Goal: Find specific page/section: Find specific page/section

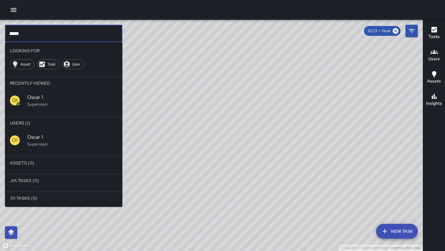
click at [48, 35] on input "*****" at bounding box center [63, 33] width 117 height 17
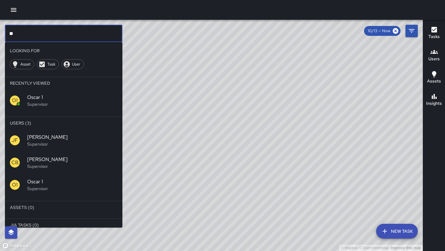
type input "*"
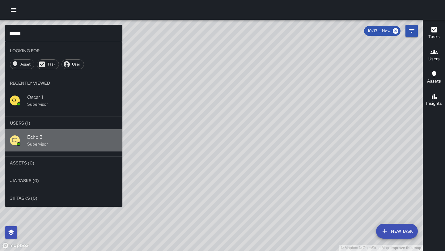
click at [38, 140] on span "Echo 3" at bounding box center [72, 136] width 90 height 7
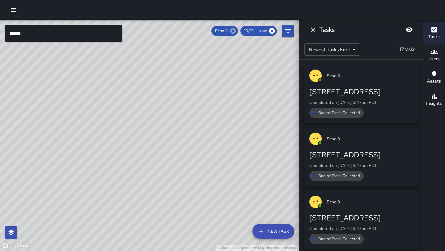
click at [234, 32] on icon at bounding box center [233, 30] width 7 height 7
click at [42, 32] on input "******" at bounding box center [63, 33] width 117 height 17
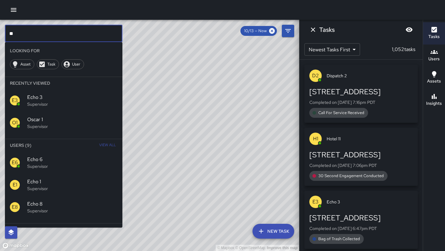
type input "*"
click at [42, 159] on span "[PERSON_NAME] 10" at bounding box center [72, 159] width 90 height 7
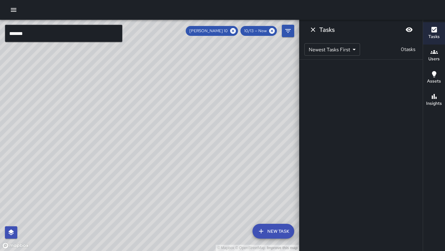
drag, startPoint x: 99, startPoint y: 100, endPoint x: 119, endPoint y: 136, distance: 41.1
click at [119, 136] on div "© Mapbox © OpenStreetMap Improve this map" at bounding box center [149, 135] width 299 height 231
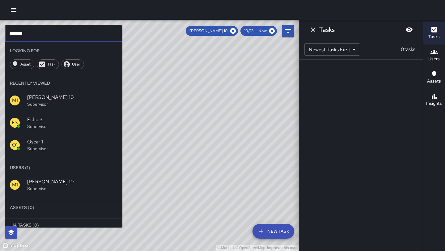
click at [68, 32] on input "*******" at bounding box center [63, 33] width 117 height 17
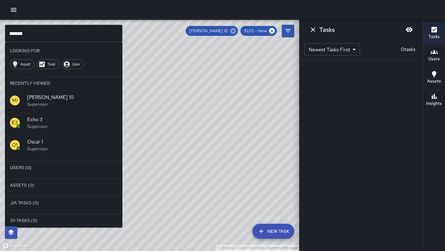
click at [232, 31] on icon at bounding box center [233, 31] width 6 height 6
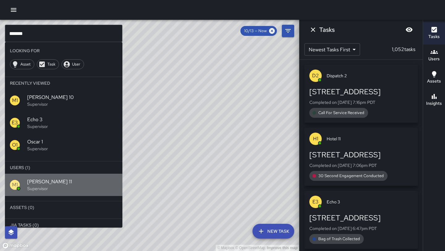
click at [75, 191] on p "Supervisor" at bounding box center [72, 188] width 90 height 6
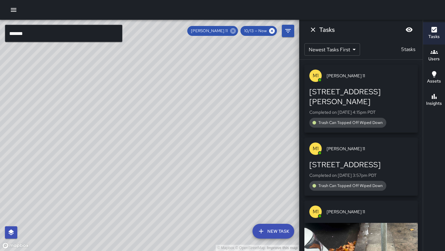
click at [234, 34] on icon at bounding box center [233, 30] width 7 height 7
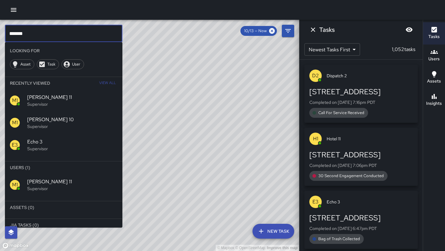
click at [86, 39] on input "*******" at bounding box center [63, 33] width 117 height 17
type input "*******"
click at [40, 186] on p "Supervisor" at bounding box center [72, 188] width 90 height 6
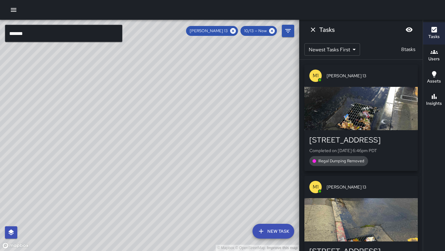
drag, startPoint x: 108, startPoint y: 148, endPoint x: 176, endPoint y: 79, distance: 96.8
click at [176, 79] on div "© Mapbox © OpenStreetMap Improve this map" at bounding box center [149, 135] width 299 height 231
click at [234, 32] on icon at bounding box center [233, 31] width 6 height 6
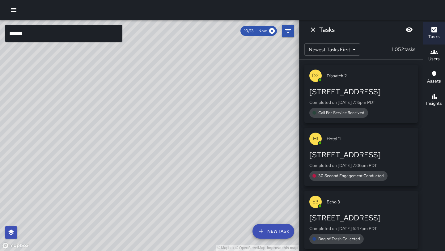
drag, startPoint x: 226, startPoint y: 87, endPoint x: 201, endPoint y: 125, distance: 45.5
click at [201, 125] on div "© Mapbox © OpenStreetMap Improve this map" at bounding box center [149, 135] width 299 height 231
drag, startPoint x: 270, startPoint y: 112, endPoint x: 171, endPoint y: 152, distance: 107.2
click at [171, 152] on div "© Mapbox © OpenStreetMap Improve this map" at bounding box center [149, 135] width 299 height 231
drag, startPoint x: 254, startPoint y: 108, endPoint x: 213, endPoint y: 123, distance: 43.4
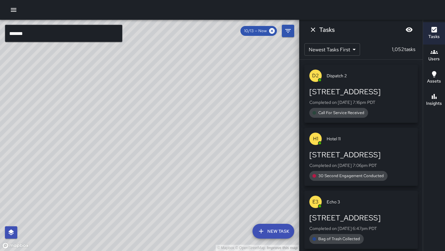
click at [233, 96] on div "© Mapbox © OpenStreetMap Improve this map" at bounding box center [149, 135] width 299 height 231
drag, startPoint x: 158, startPoint y: 210, endPoint x: 157, endPoint y: 217, distance: 6.6
click at [157, 216] on div "© Mapbox © OpenStreetMap Improve this map" at bounding box center [149, 135] width 299 height 231
drag, startPoint x: 271, startPoint y: 68, endPoint x: 197, endPoint y: 206, distance: 157.4
click at [197, 206] on div "© Mapbox © OpenStreetMap Improve this map" at bounding box center [149, 135] width 299 height 231
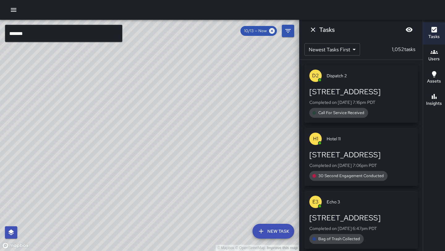
drag, startPoint x: 197, startPoint y: 206, endPoint x: 238, endPoint y: 116, distance: 99.4
click at [238, 116] on div "© Mapbox © OpenStreetMap Improve this map" at bounding box center [149, 135] width 299 height 231
drag, startPoint x: 183, startPoint y: 191, endPoint x: 219, endPoint y: 105, distance: 92.9
click at [219, 106] on div "© Mapbox © OpenStreetMap Improve this map" at bounding box center [149, 135] width 299 height 231
drag, startPoint x: 191, startPoint y: 197, endPoint x: 206, endPoint y: 169, distance: 31.8
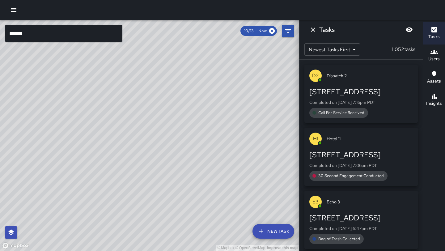
click at [206, 169] on div "© Mapbox © OpenStreetMap Improve this map" at bounding box center [149, 135] width 299 height 231
drag, startPoint x: 199, startPoint y: 128, endPoint x: 198, endPoint y: 226, distance: 98.2
click at [198, 226] on div "© Mapbox © OpenStreetMap Improve this map" at bounding box center [149, 135] width 299 height 231
drag, startPoint x: 217, startPoint y: 131, endPoint x: 207, endPoint y: 173, distance: 42.9
click at [207, 173] on div "© Mapbox © OpenStreetMap Improve this map" at bounding box center [149, 135] width 299 height 231
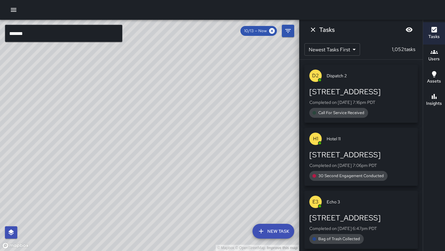
drag, startPoint x: 187, startPoint y: 251, endPoint x: 203, endPoint y: 205, distance: 48.2
click at [203, 205] on div "© Mapbox © OpenStreetMap Improve this map" at bounding box center [149, 135] width 299 height 231
drag, startPoint x: 203, startPoint y: 205, endPoint x: 214, endPoint y: 132, distance: 73.7
click at [214, 132] on div "© Mapbox © OpenStreetMap Improve this map" at bounding box center [149, 135] width 299 height 231
drag, startPoint x: 209, startPoint y: 137, endPoint x: 230, endPoint y: 204, distance: 70.0
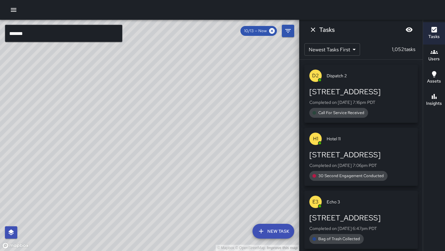
click at [230, 204] on div "© Mapbox © OpenStreetMap Improve this map" at bounding box center [149, 135] width 299 height 231
drag, startPoint x: 243, startPoint y: 182, endPoint x: 195, endPoint y: 97, distance: 97.1
click at [195, 97] on div "© Mapbox © OpenStreetMap Improve this map" at bounding box center [149, 135] width 299 height 231
drag, startPoint x: 266, startPoint y: 55, endPoint x: 218, endPoint y: 169, distance: 123.8
click at [218, 169] on div "© Mapbox © OpenStreetMap Improve this map" at bounding box center [149, 135] width 299 height 231
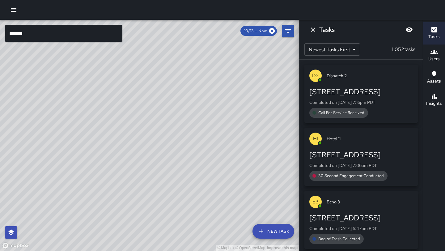
drag, startPoint x: 254, startPoint y: 90, endPoint x: 245, endPoint y: 50, distance: 40.8
click at [245, 51] on div "© Mapbox © OpenStreetMap Improve this map" at bounding box center [149, 135] width 299 height 231
drag, startPoint x: 197, startPoint y: 130, endPoint x: 230, endPoint y: 104, distance: 41.2
click at [230, 104] on div "© Mapbox © OpenStreetMap Improve this map" at bounding box center [149, 135] width 299 height 231
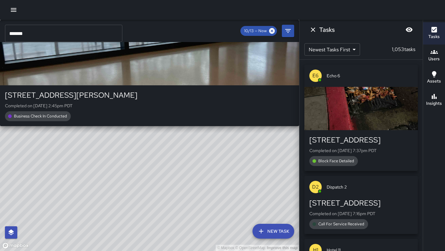
drag, startPoint x: 231, startPoint y: 65, endPoint x: 143, endPoint y: 205, distance: 165.8
click at [143, 205] on div "© Mapbox © OpenStreetMap Improve this map O1 Oscar [GEOGRAPHIC_DATA][STREET_ADD…" at bounding box center [149, 135] width 299 height 231
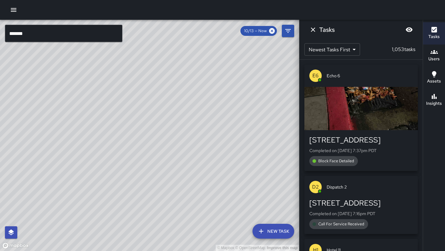
drag, startPoint x: 149, startPoint y: 223, endPoint x: 200, endPoint y: 104, distance: 129.7
click at [200, 104] on div "© Mapbox © OpenStreetMap Improve this map" at bounding box center [149, 135] width 299 height 231
drag, startPoint x: 139, startPoint y: 176, endPoint x: 199, endPoint y: 69, distance: 122.9
click at [199, 69] on div "© Mapbox © OpenStreetMap Improve this map" at bounding box center [149, 135] width 299 height 231
drag, startPoint x: 131, startPoint y: 184, endPoint x: 163, endPoint y: 138, distance: 56.6
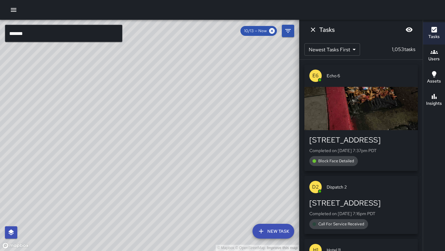
click at [163, 138] on div "© Mapbox © OpenStreetMap Improve this map" at bounding box center [149, 135] width 299 height 231
drag, startPoint x: 234, startPoint y: 64, endPoint x: 150, endPoint y: 212, distance: 170.3
click at [150, 212] on div "© Mapbox © OpenStreetMap Improve this map" at bounding box center [149, 135] width 299 height 231
drag, startPoint x: 184, startPoint y: 136, endPoint x: 161, endPoint y: 171, distance: 41.7
click at [161, 171] on div "© Mapbox © OpenStreetMap Improve this map" at bounding box center [149, 135] width 299 height 231
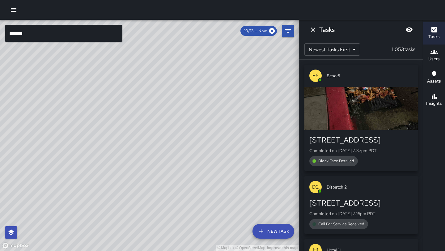
drag, startPoint x: 161, startPoint y: 171, endPoint x: 194, endPoint y: 115, distance: 65.0
click at [194, 114] on div "© Mapbox © OpenStreetMap Improve this map" at bounding box center [149, 135] width 299 height 231
